Goal: Task Accomplishment & Management: Manage account settings

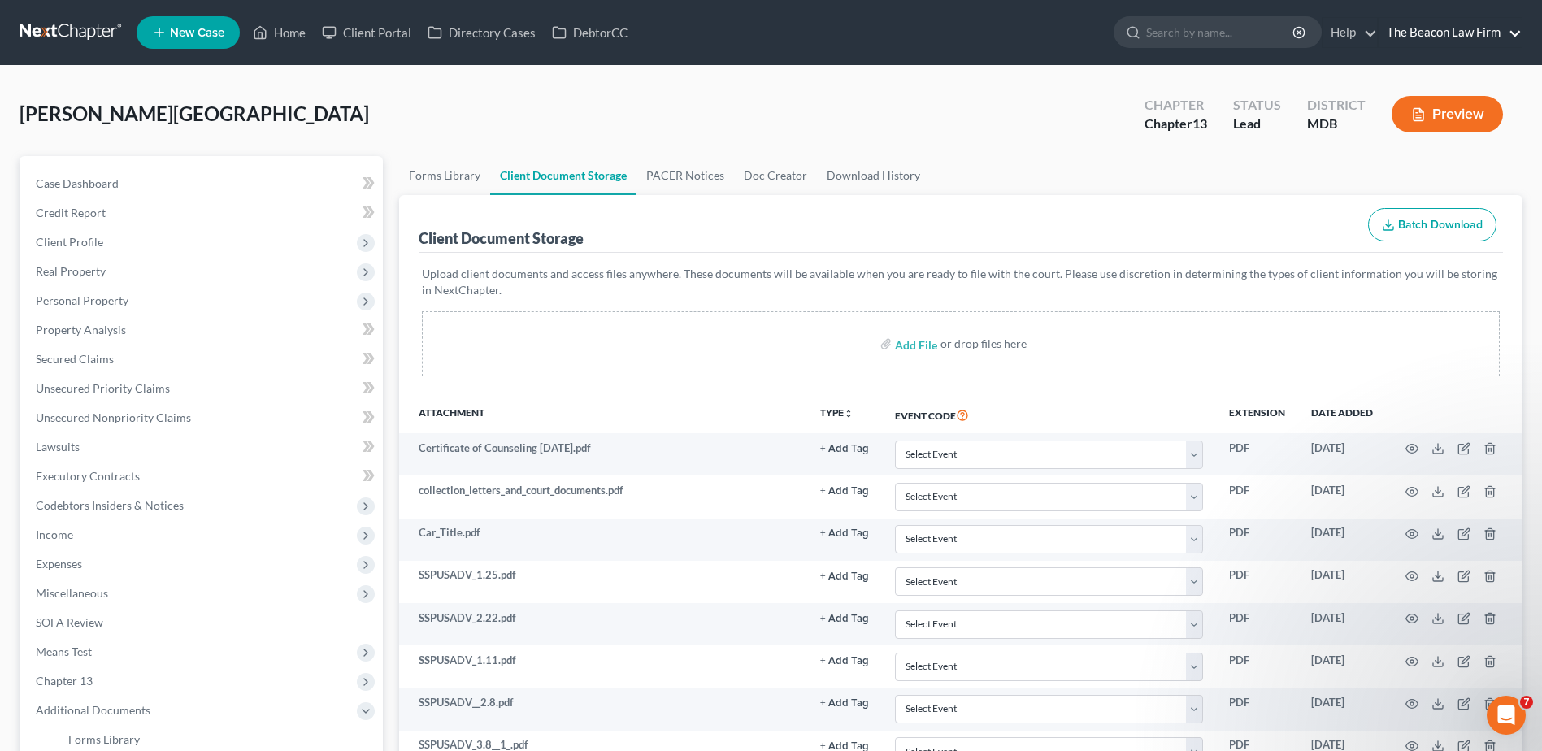
click at [1453, 30] on link "The Beacon Law Firm" at bounding box center [1449, 32] width 143 height 29
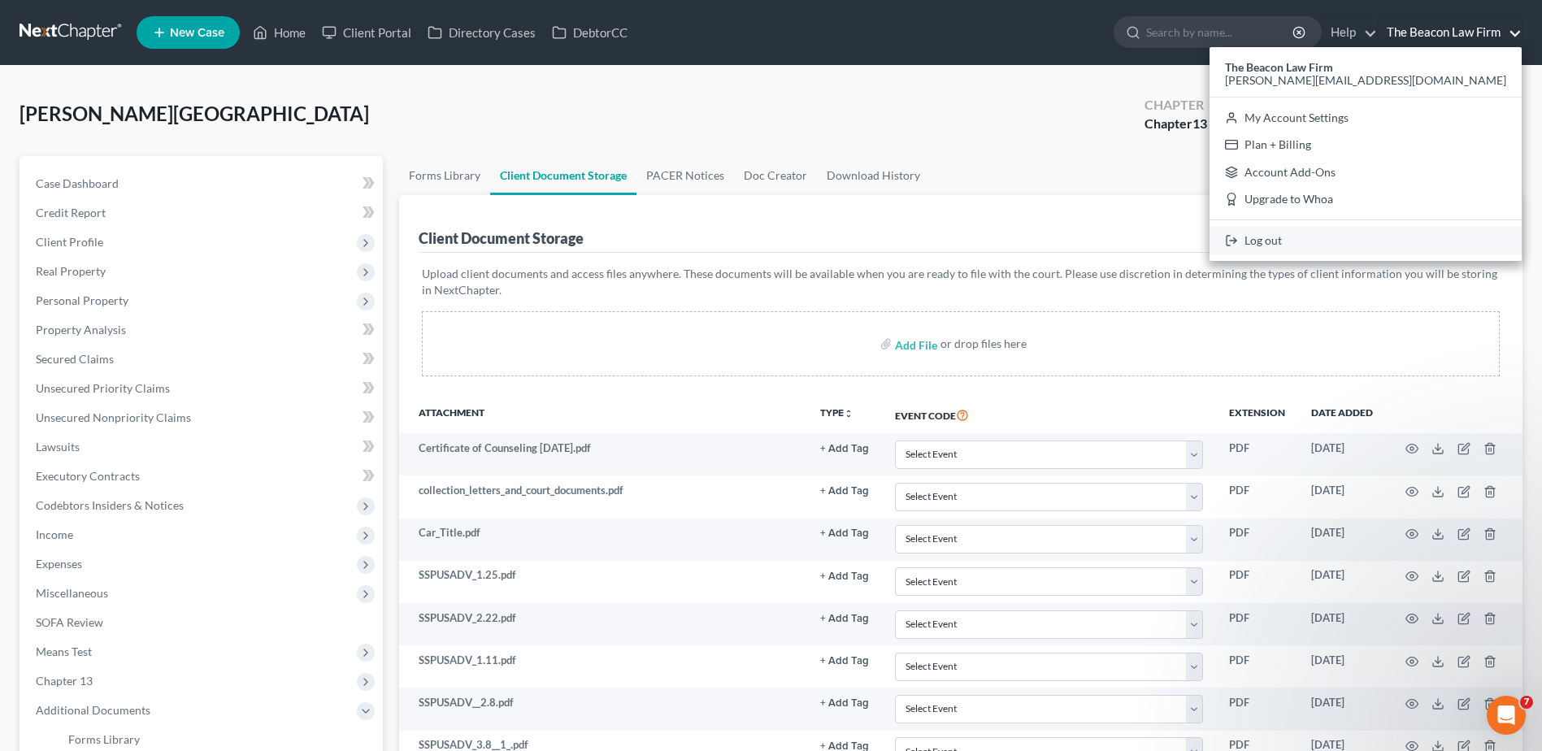
click at [1430, 235] on link "Log out" at bounding box center [1365, 241] width 312 height 28
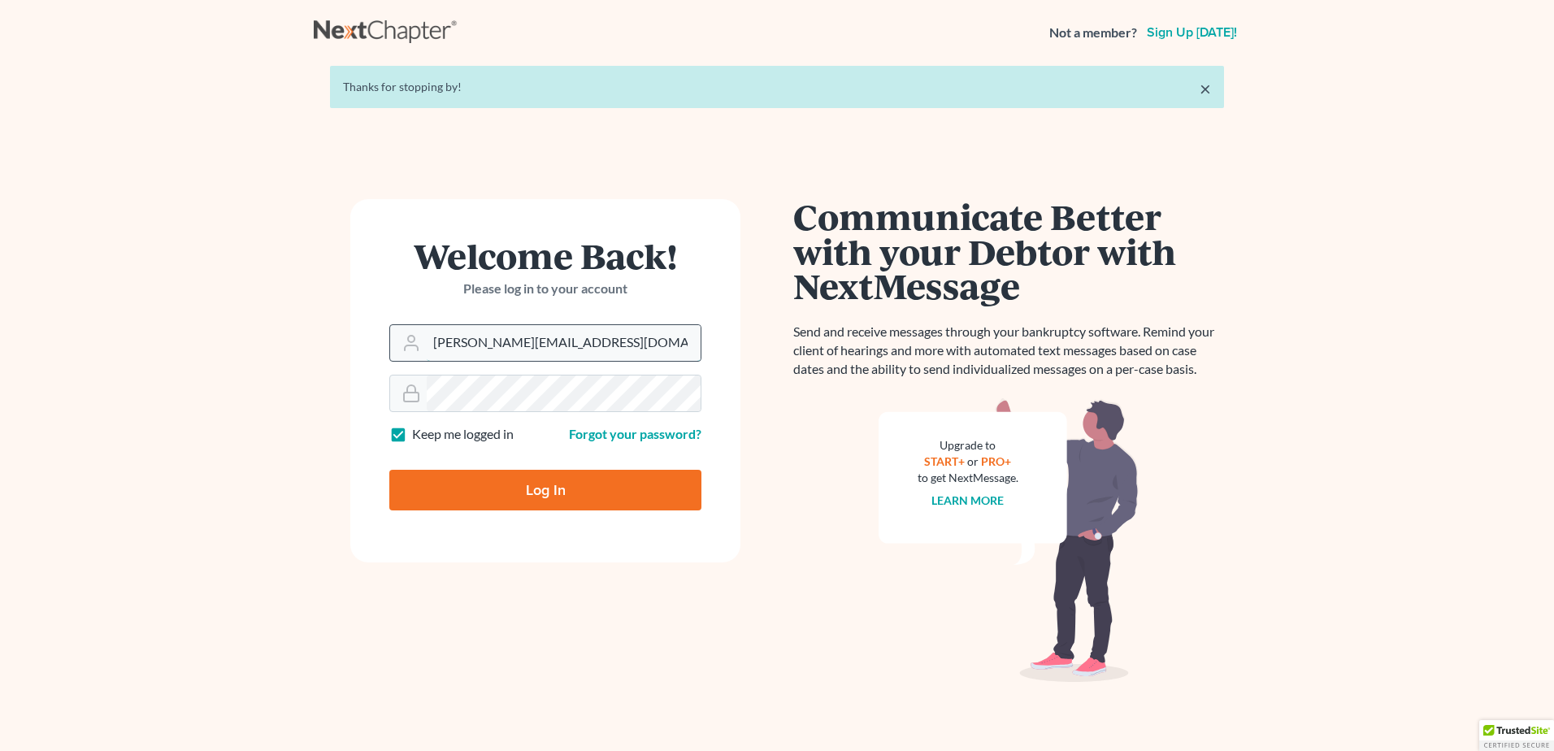
click at [586, 348] on input "[PERSON_NAME][EMAIL_ADDRESS][DOMAIN_NAME]" at bounding box center [564, 343] width 274 height 36
type input "tatajelaw@gmail.com"
click at [585, 488] on input "Log In" at bounding box center [545, 490] width 312 height 41
type input "Thinking..."
